Goal: Communication & Community: Answer question/provide support

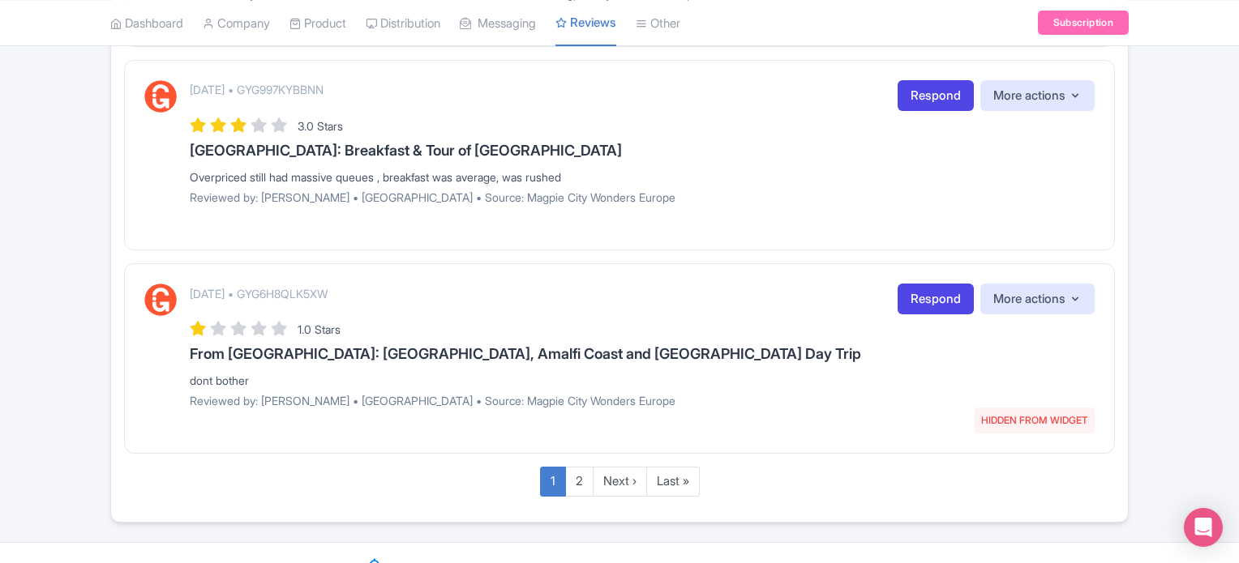
scroll to position [2097, 0]
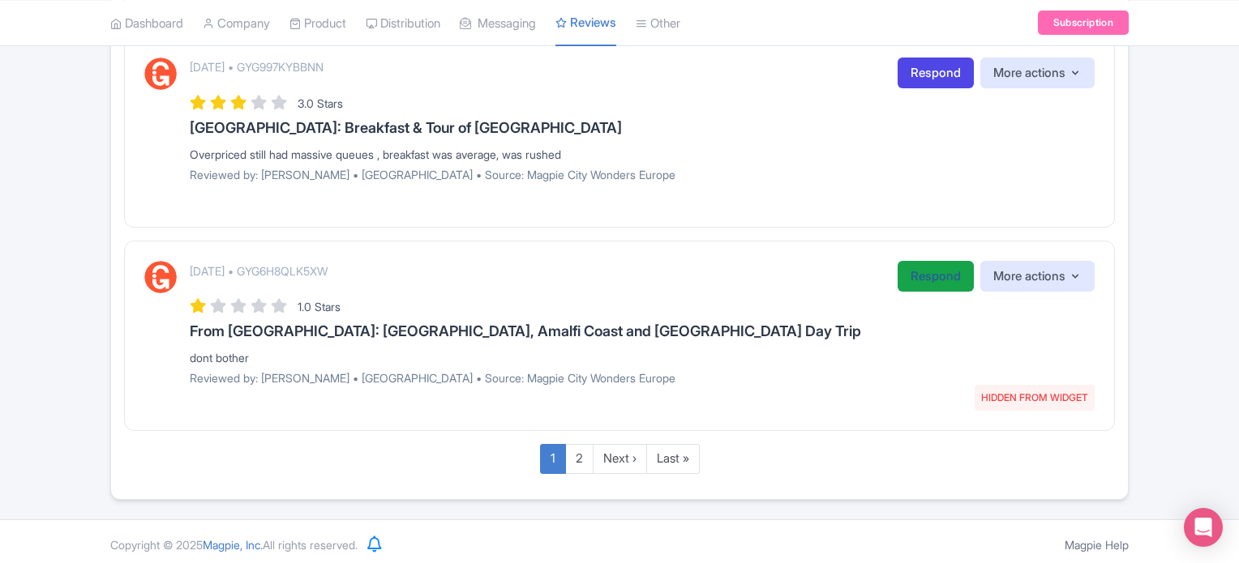
click at [923, 269] on link "Respond" at bounding box center [935, 277] width 76 height 32
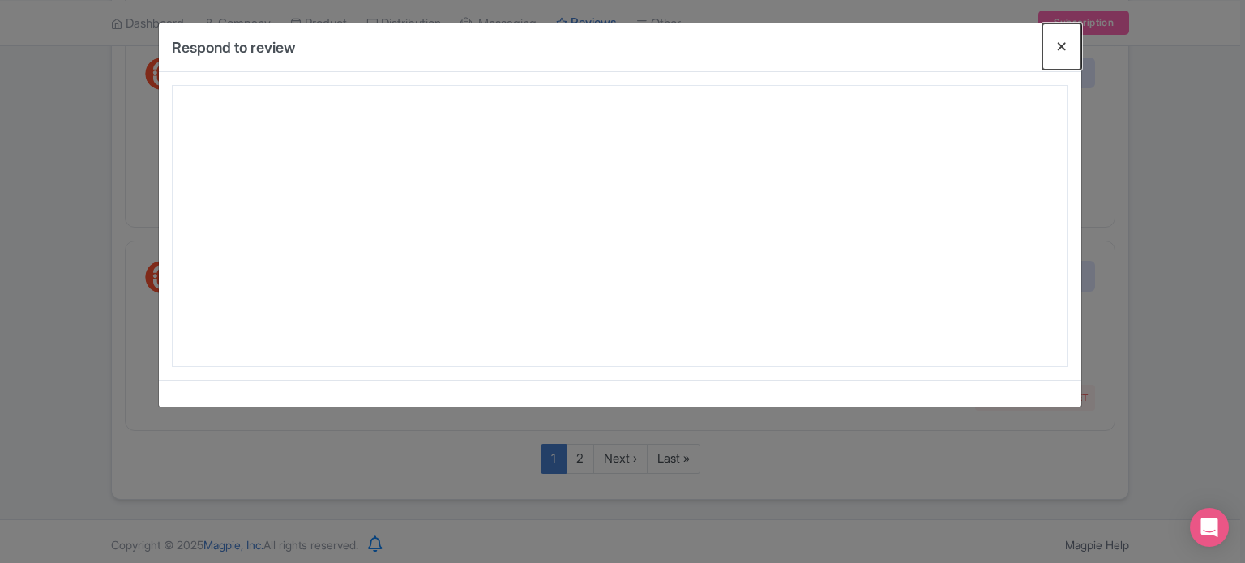
click at [1057, 40] on button "Close" at bounding box center [1061, 47] width 39 height 46
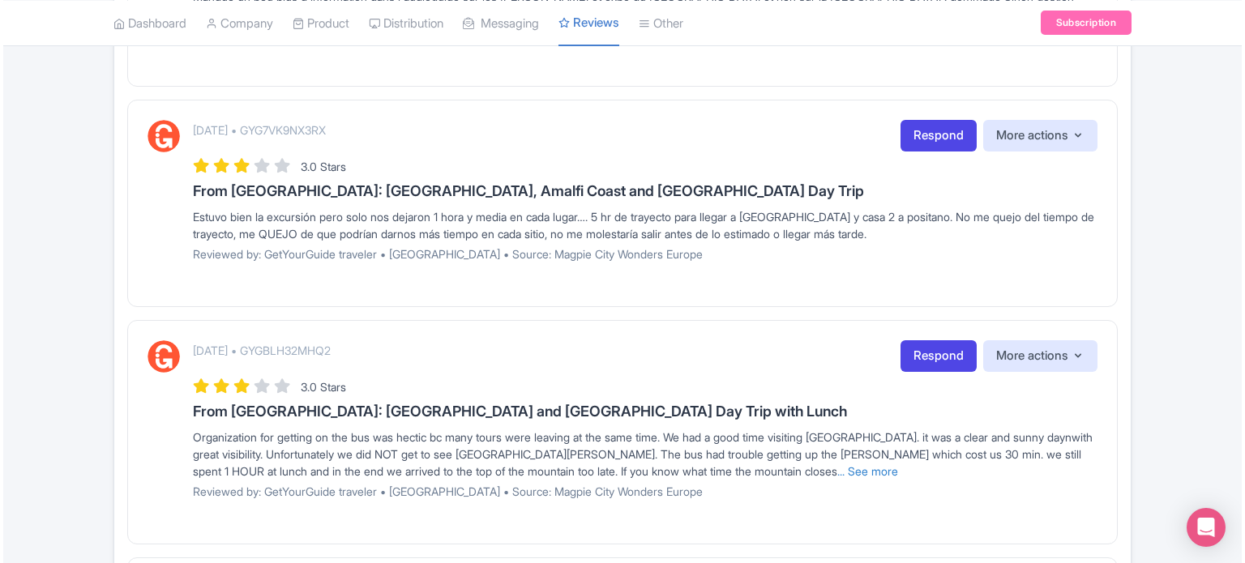
scroll to position [1649, 0]
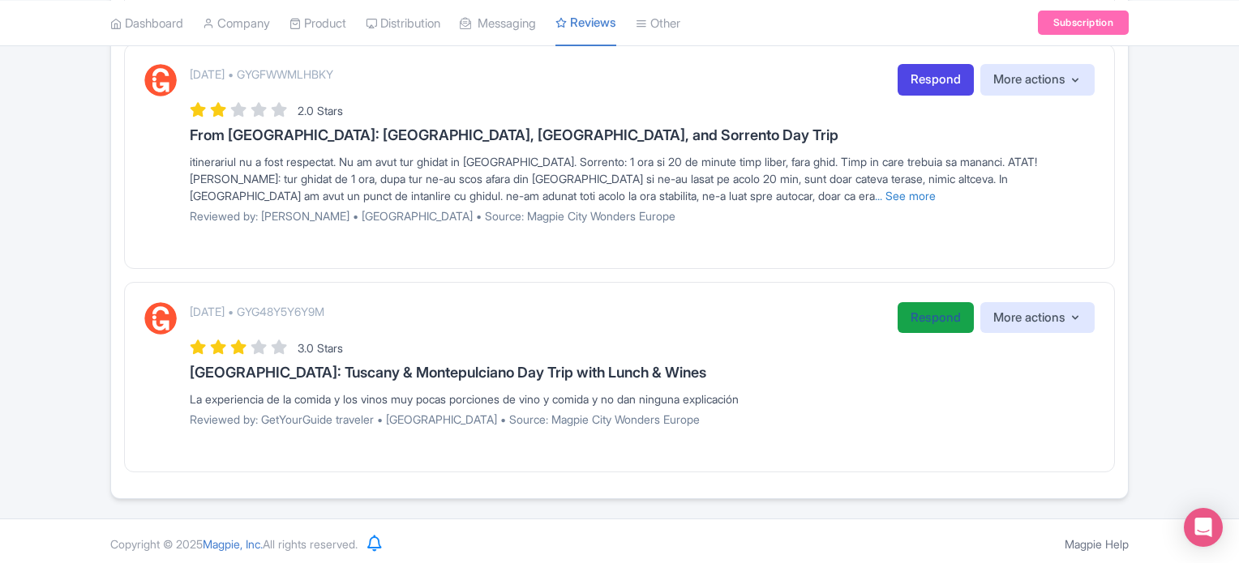
click at [919, 317] on link "Respond" at bounding box center [935, 318] width 76 height 32
